Goal: Information Seeking & Learning: Learn about a topic

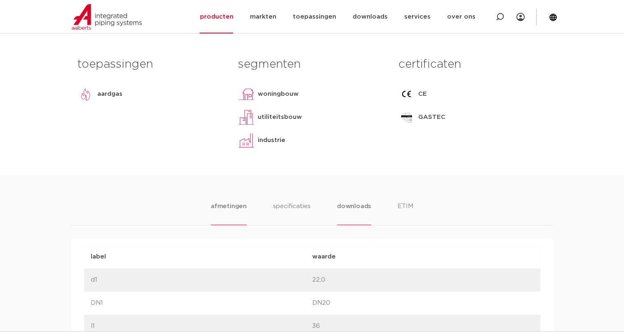
scroll to position [206, 0]
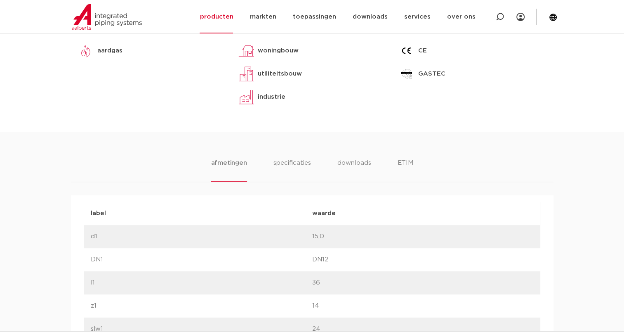
scroll to position [412, 0]
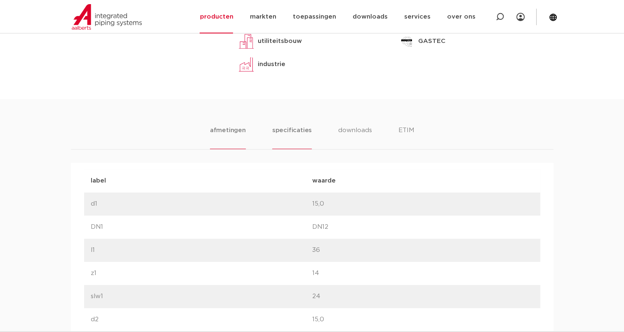
click at [278, 149] on li "specificaties" at bounding box center [292, 137] width 40 height 24
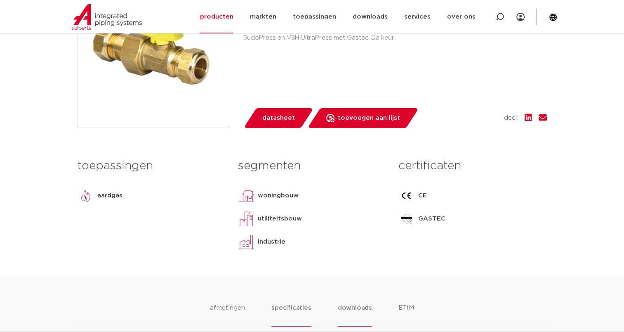
scroll to position [371, 0]
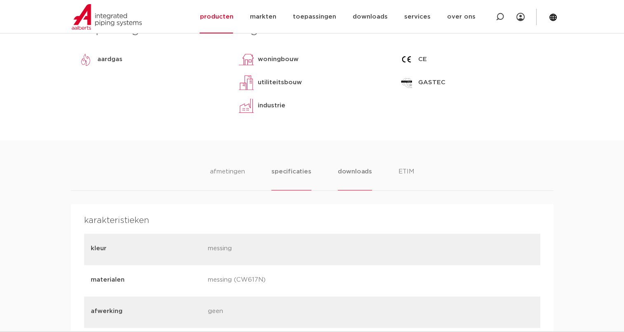
click at [346, 190] on li "downloads" at bounding box center [355, 179] width 34 height 24
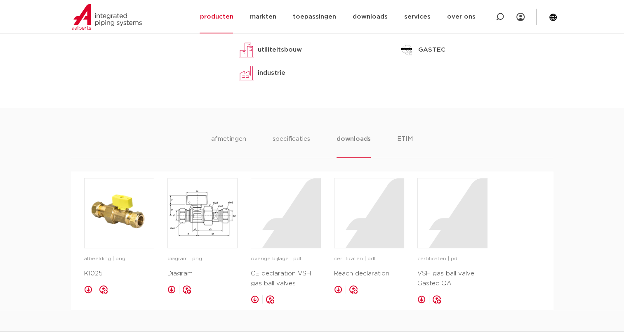
scroll to position [454, 0]
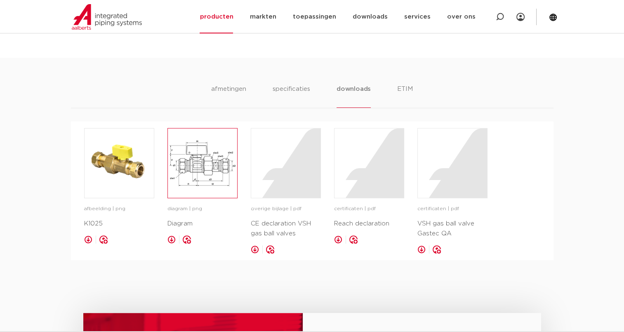
click at [190, 190] on img at bounding box center [202, 162] width 69 height 69
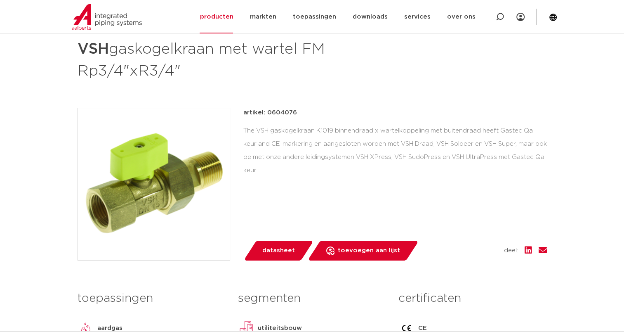
scroll to position [124, 0]
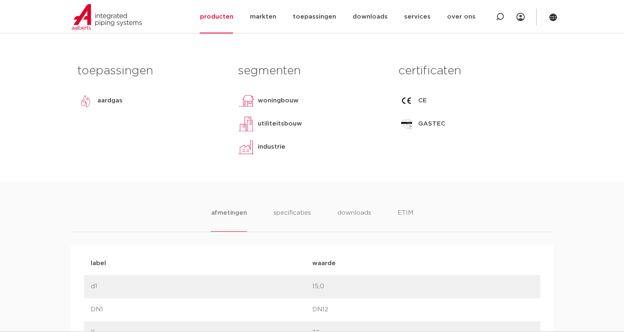
scroll to position [41, 0]
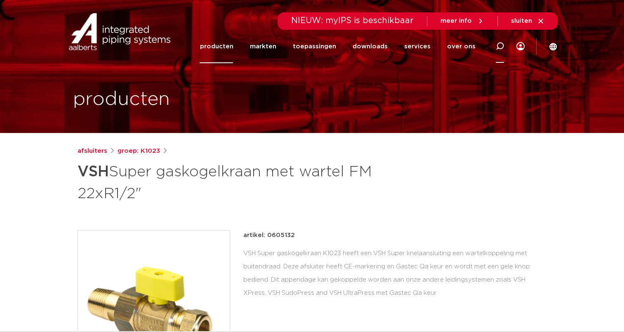
click at [503, 45] on icon at bounding box center [500, 46] width 8 height 8
click at [263, 44] on input "Zoeken" at bounding box center [380, 45] width 259 height 16
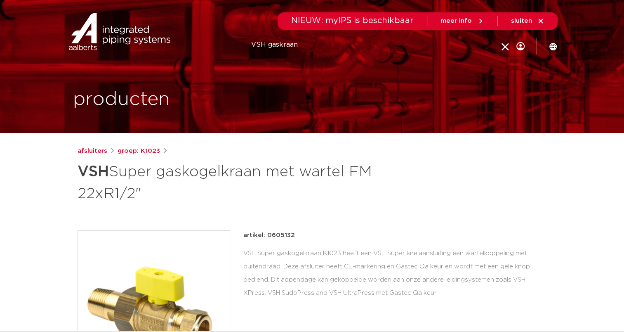
type input "VSH gaskraan"
click button "Zoeken" at bounding box center [0, 0] width 0 height 0
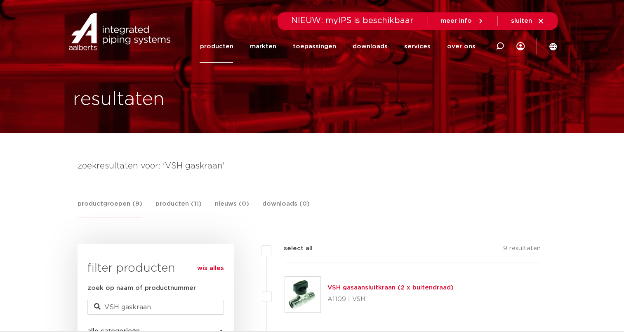
click at [414, 16] on span "NIEUW: myIPS is beschikbaar" at bounding box center [352, 20] width 122 height 8
drag, startPoint x: 407, startPoint y: 18, endPoint x: 290, endPoint y: 17, distance: 117.1
click at [290, 17] on div "NIEUW: myIPS is beschikbaar meer info sluiten" at bounding box center [418, 20] width 280 height 17
drag, startPoint x: 494, startPoint y: 91, endPoint x: 493, endPoint y: 86, distance: 4.7
click at [493, 89] on div "resultaten" at bounding box center [312, 66] width 491 height 133
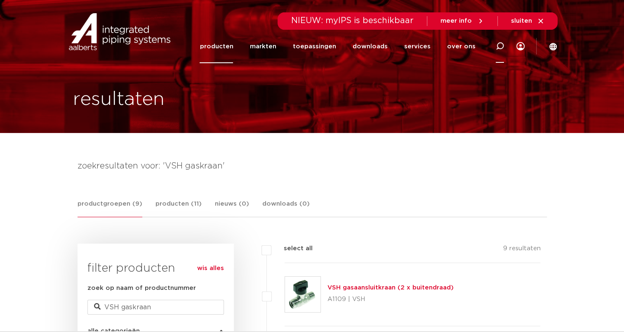
click at [498, 44] on icon at bounding box center [500, 46] width 8 height 8
click at [330, 49] on input "Zoeken" at bounding box center [380, 45] width 259 height 16
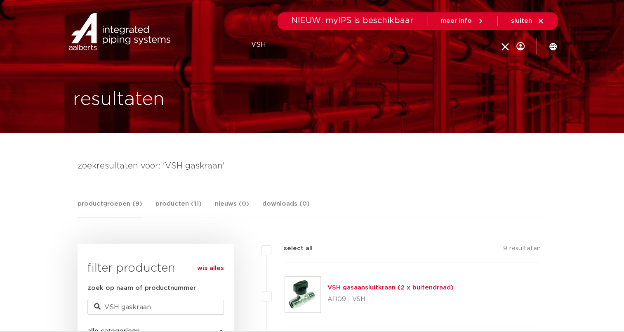
type input "VSH"
click button "Zoeken" at bounding box center [0, 0] width 0 height 0
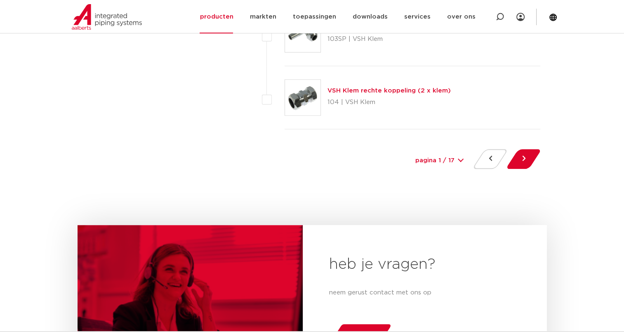
scroll to position [3959, 0]
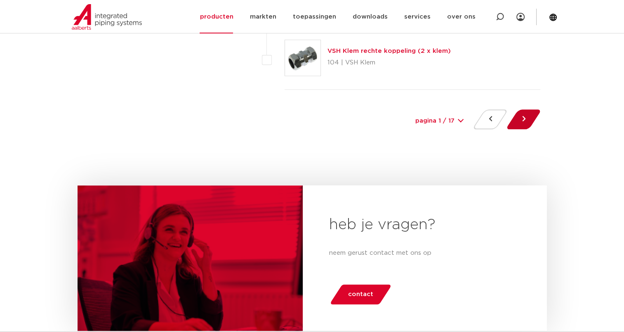
click at [520, 114] on button at bounding box center [524, 119] width 24 height 20
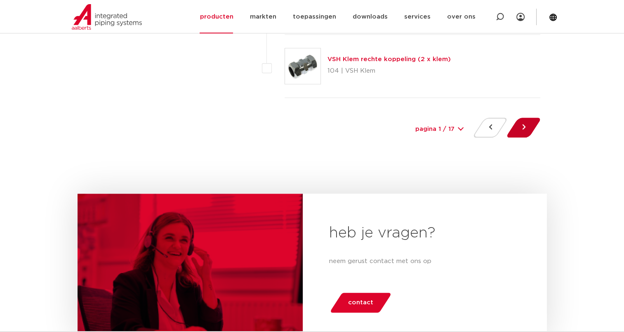
scroll to position [3834, 0]
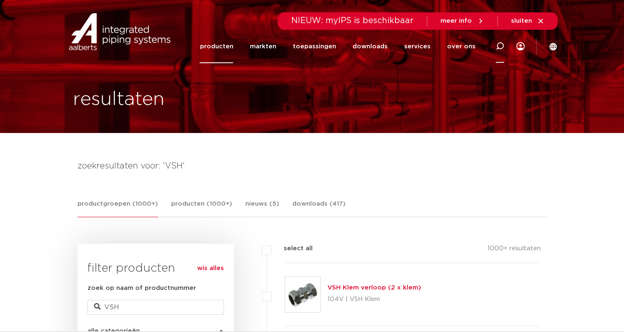
click at [502, 47] on icon at bounding box center [500, 46] width 8 height 8
click at [343, 45] on input "Zoeken" at bounding box center [380, 45] width 259 height 16
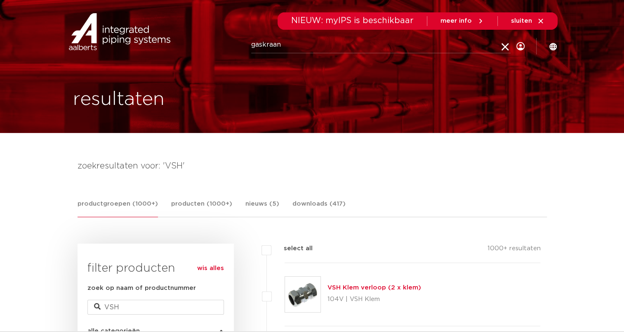
type input "gaskraan"
click button "Zoeken" at bounding box center [0, 0] width 0 height 0
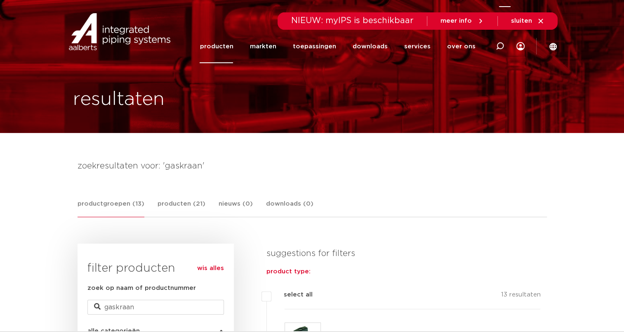
click at [500, 45] on icon at bounding box center [500, 46] width 8 height 8
click at [358, 50] on input "Zoeken" at bounding box center [380, 45] width 259 height 16
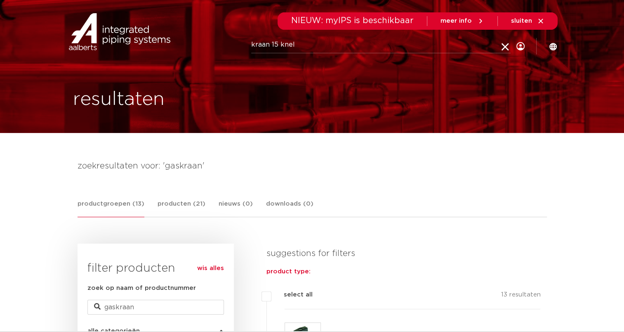
type input "kraan 15 knel"
click button "Zoeken" at bounding box center [0, 0] width 0 height 0
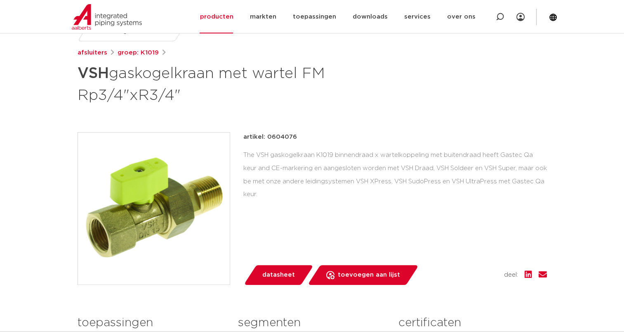
scroll to position [124, 0]
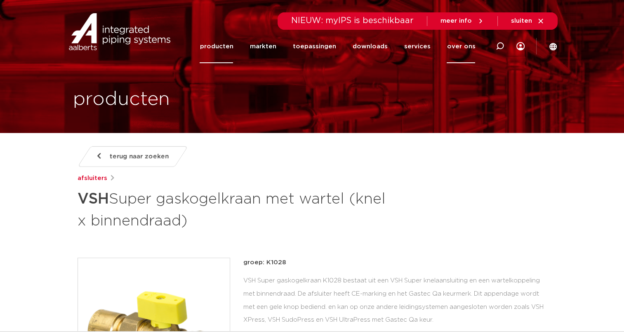
click at [460, 44] on link "over ons" at bounding box center [461, 46] width 28 height 33
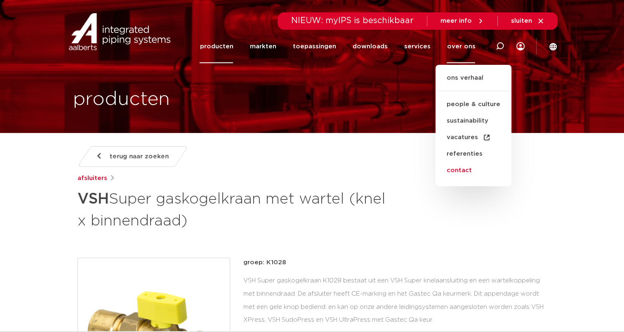
click at [455, 167] on link "contact" at bounding box center [474, 170] width 76 height 16
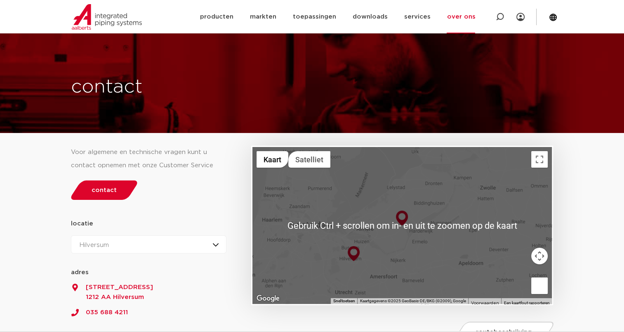
scroll to position [41, 0]
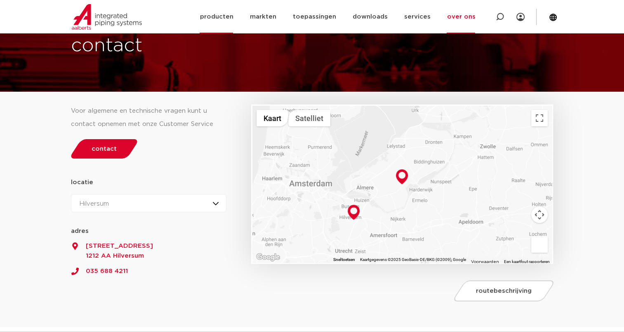
click at [233, 16] on link "producten" at bounding box center [216, 16] width 33 height 33
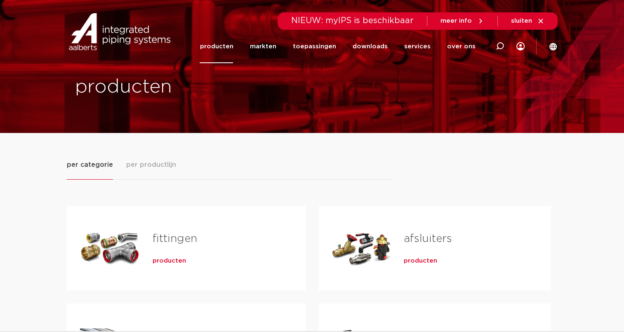
click at [417, 263] on span "producten" at bounding box center [420, 261] width 33 height 8
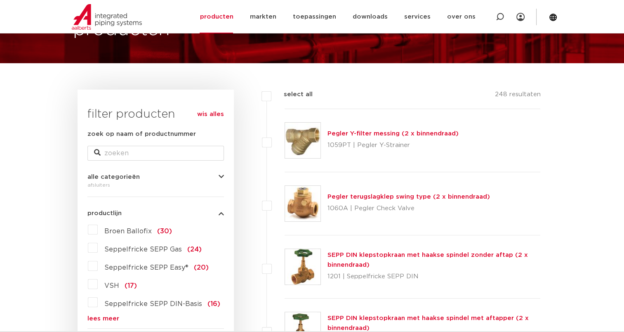
scroll to position [124, 0]
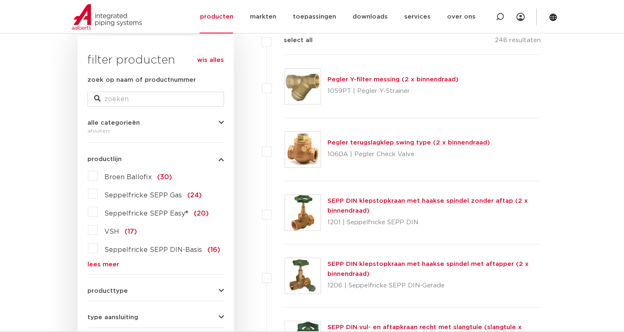
click at [98, 229] on label "VSH (17)" at bounding box center [117, 229] width 39 height 13
click at [0, 0] on input "VSH (17)" at bounding box center [0, 0] width 0 height 0
